Goal: Information Seeking & Learning: Check status

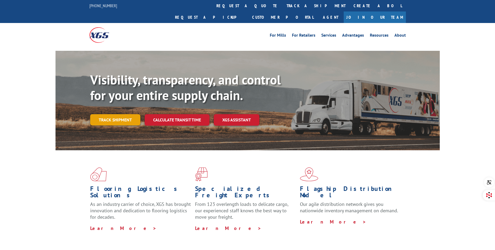
click at [125, 114] on link "Track shipment" at bounding box center [115, 119] width 50 height 11
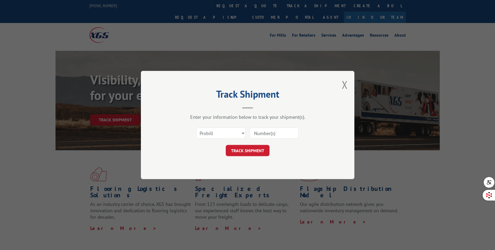
click at [265, 127] on input at bounding box center [274, 132] width 49 height 11
paste input "14593915"
type input "14593915"
click at [252, 149] on button "TRACK SHIPMENT" at bounding box center [248, 150] width 44 height 11
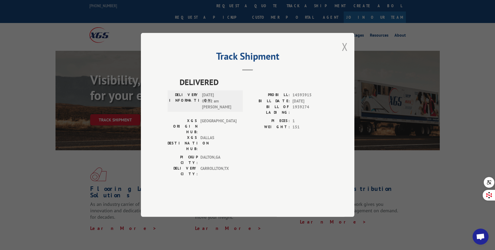
click at [346, 54] on button "Close modal" at bounding box center [345, 47] width 6 height 14
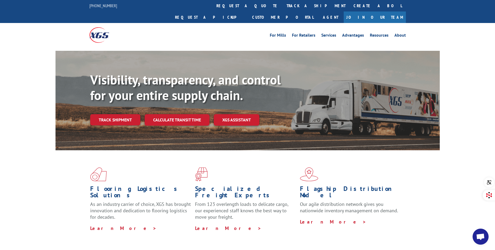
click at [433, 168] on div "Flooring Logistics Solutions As an industry carrier of choice, XGS has brought …" at bounding box center [248, 199] width 384 height 98
click at [121, 114] on link "Track shipment" at bounding box center [115, 119] width 50 height 11
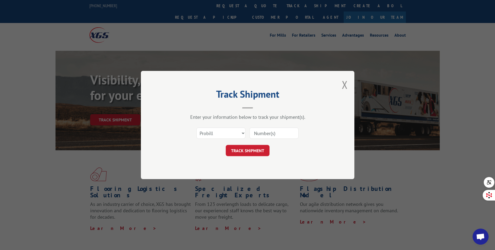
click at [278, 135] on input at bounding box center [274, 132] width 49 height 11
paste input "17501709"
type input "17501709"
click at [246, 149] on button "TRACK SHIPMENT" at bounding box center [248, 150] width 44 height 11
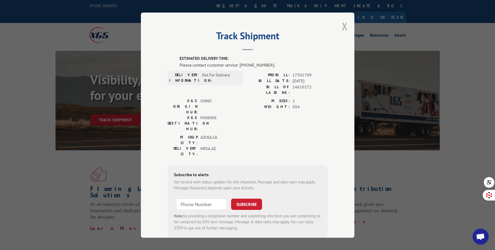
click at [343, 29] on button "Close modal" at bounding box center [345, 26] width 6 height 14
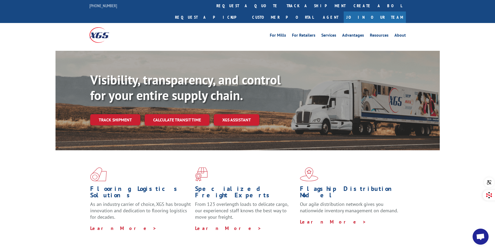
click at [108, 114] on link "Track shipment" at bounding box center [115, 119] width 50 height 11
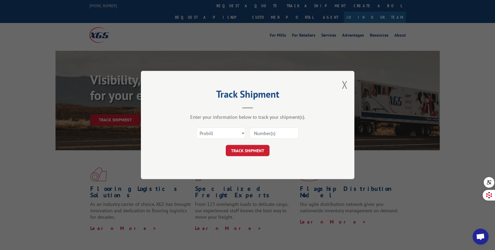
click at [265, 131] on input at bounding box center [274, 132] width 49 height 11
paste input "GCXU5318620 -YMX-C693"
type input "GCXU5318620 -YMX-C693"
drag, startPoint x: 294, startPoint y: 134, endPoint x: 247, endPoint y: 134, distance: 47.8
click at [247, 134] on div "Select category... Probill BOL PO GCXU5318620 -YMX-C693" at bounding box center [248, 133] width 160 height 18
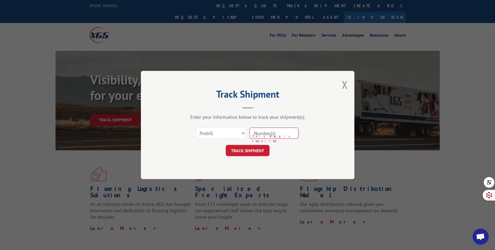
click at [423, 210] on div "Track Shipment Enter your information below to track your shipment(s). Select c…" at bounding box center [247, 125] width 495 height 250
click at [272, 132] on input at bounding box center [274, 132] width 49 height 11
paste input "1"
click at [274, 132] on input at bounding box center [274, 132] width 49 height 11
type input "17501709"
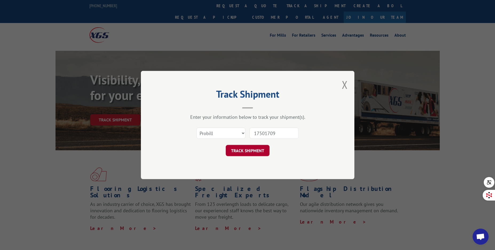
click at [250, 146] on button "TRACK SHIPMENT" at bounding box center [248, 150] width 44 height 11
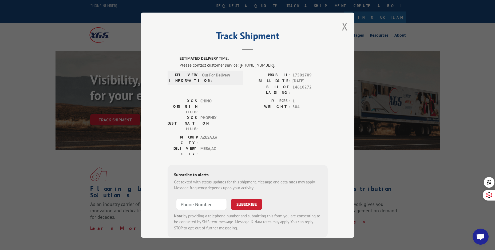
click at [423, 218] on div "Track Shipment ESTIMATED DELIVERY TIME: Please contact customer service: [PHONE…" at bounding box center [247, 125] width 495 height 250
drag, startPoint x: 200, startPoint y: 74, endPoint x: 229, endPoint y: 76, distance: 29.1
click at [229, 76] on span "Out For Delivery" at bounding box center [220, 77] width 36 height 11
copy span "Out For Delivery"
click at [338, 104] on div "Track Shipment ESTIMATED DELIVERY TIME: Please contact customer service: [PHONE…" at bounding box center [248, 125] width 214 height 225
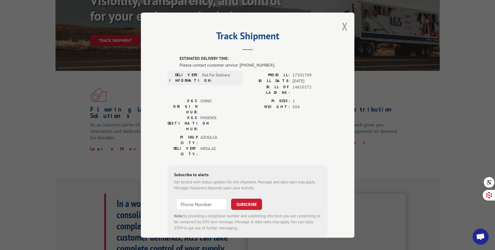
scroll to position [80, 0]
click at [343, 26] on button "Close modal" at bounding box center [345, 26] width 6 height 14
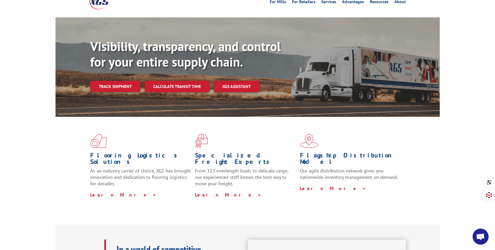
scroll to position [0, 0]
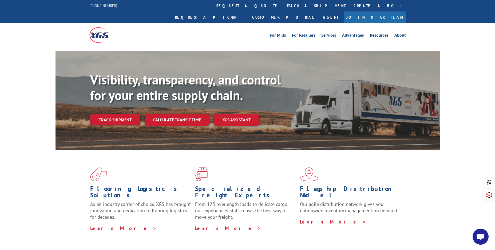
click at [82, 164] on div "Flooring Logistics Solutions As an industry carrier of choice, XGS has brought …" at bounding box center [248, 199] width 384 height 98
click at [118, 114] on link "Track shipment" at bounding box center [115, 119] width 50 height 11
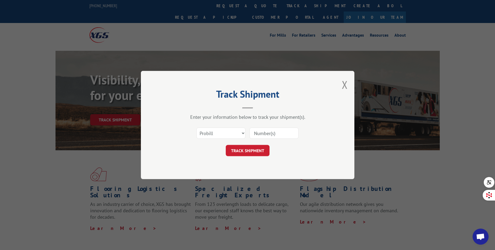
click at [460, 182] on div "Track Shipment Enter your information below to track your shipment(s). Select c…" at bounding box center [247, 125] width 495 height 250
click at [271, 131] on input at bounding box center [274, 132] width 49 height 11
paste input "17501709"
type input "17501709"
drag, startPoint x: 232, startPoint y: 150, endPoint x: 244, endPoint y: 152, distance: 12.2
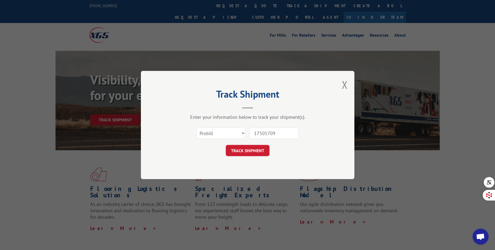
click at [232, 150] on button "TRACK SHIPMENT" at bounding box center [248, 150] width 44 height 11
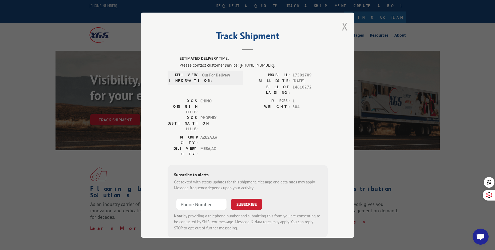
click at [342, 28] on button "Close modal" at bounding box center [345, 26] width 6 height 14
